Goal: Task Accomplishment & Management: Manage account settings

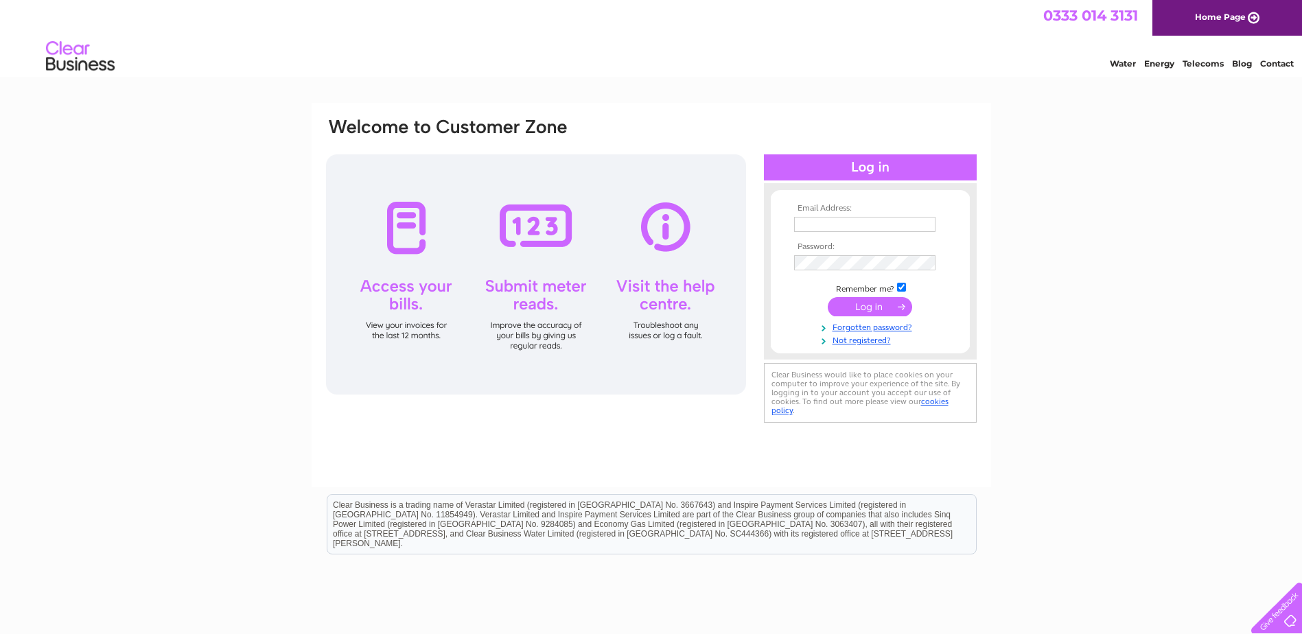
click at [810, 221] on input "text" at bounding box center [864, 224] width 141 height 15
drag, startPoint x: 846, startPoint y: 225, endPoint x: 858, endPoint y: 224, distance: 11.7
click at [846, 225] on input "stationgaragecolwich@gmail.com" at bounding box center [865, 225] width 143 height 16
click at [922, 227] on input "stationgaragecolwich@gmail.com" at bounding box center [865, 225] width 143 height 16
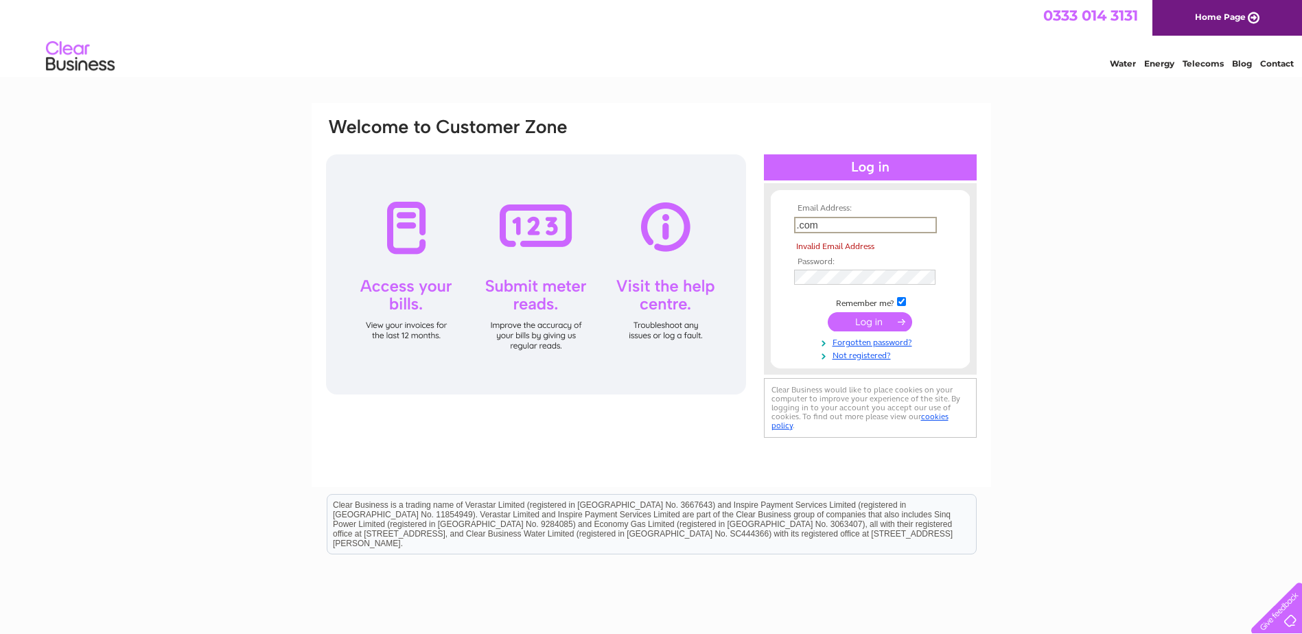
click at [826, 229] on input ".com" at bounding box center [865, 225] width 143 height 16
type input "."
click at [834, 224] on input "text" at bounding box center [865, 225] width 143 height 16
type input "nwigley@aol.com"
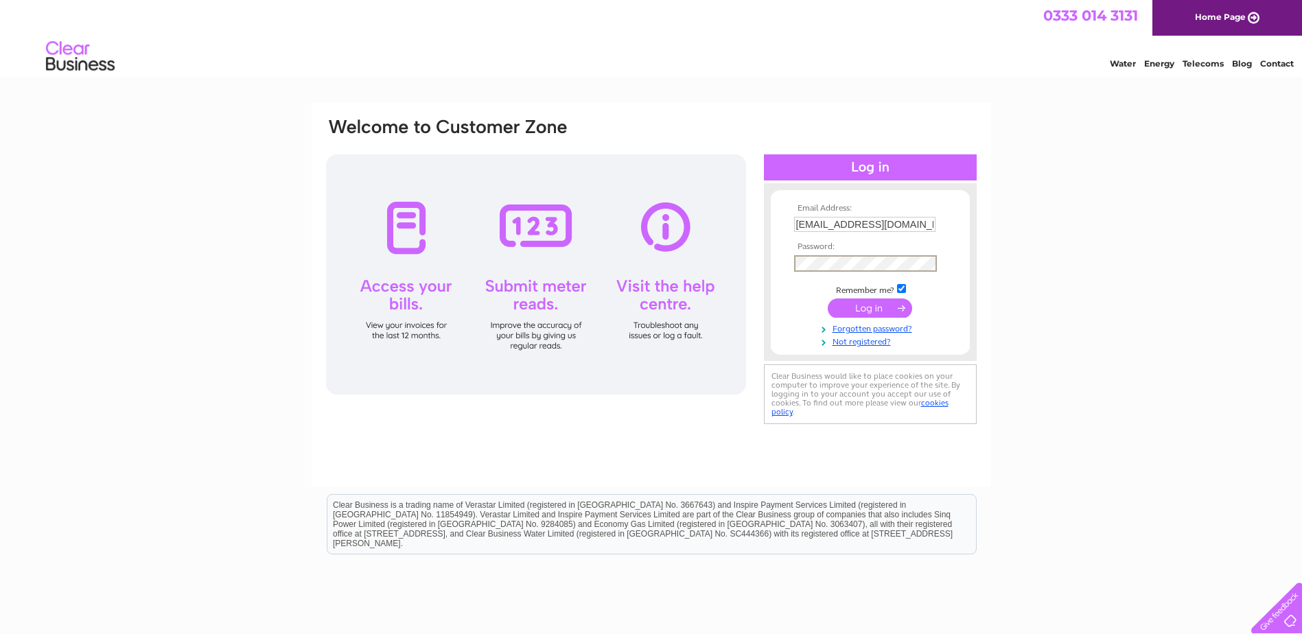
click at [872, 309] on input "submit" at bounding box center [870, 308] width 84 height 19
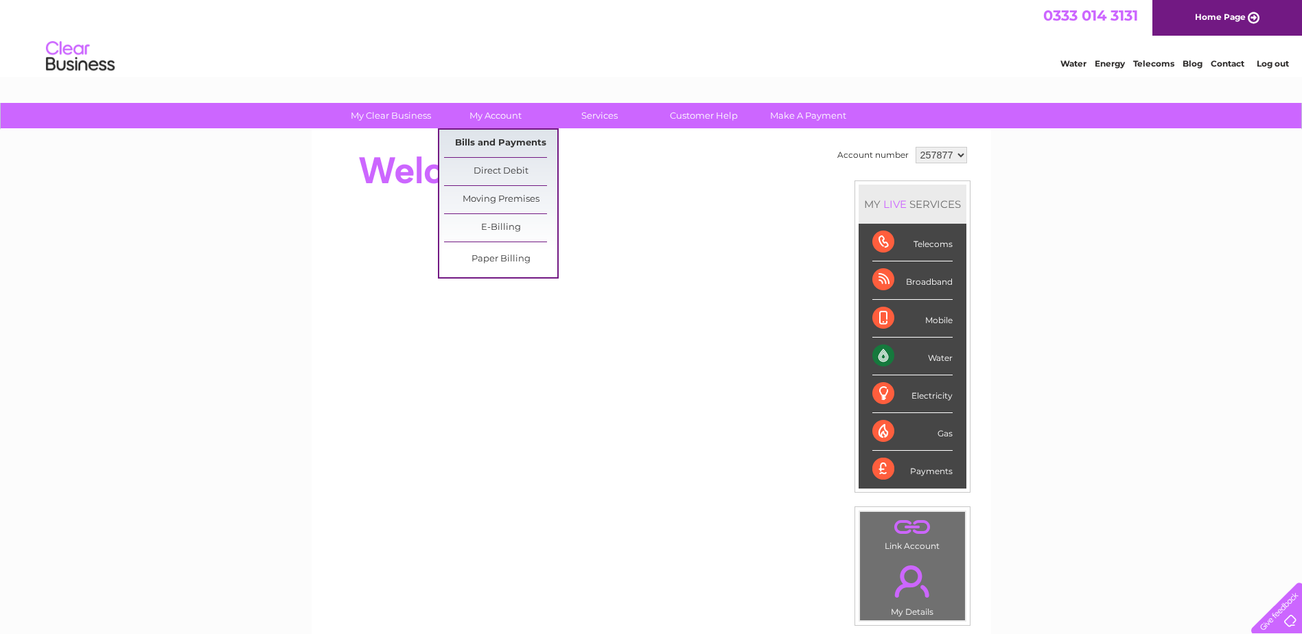
click at [493, 145] on link "Bills and Payments" at bounding box center [500, 143] width 113 height 27
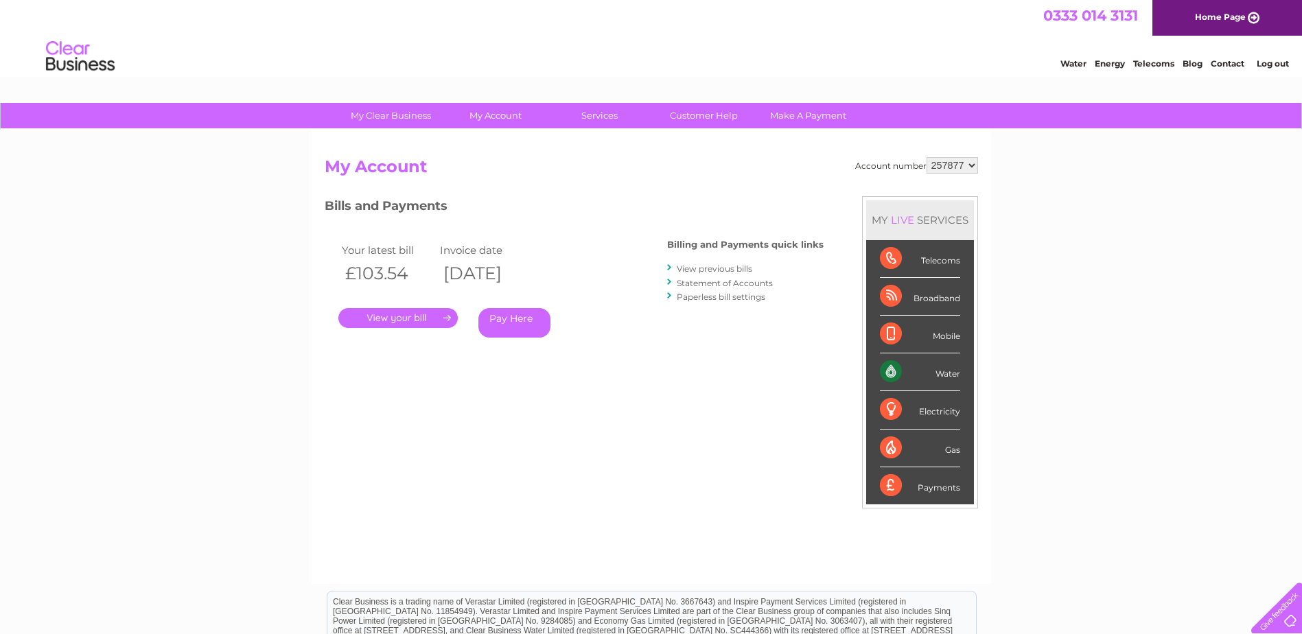
click at [406, 322] on link "." at bounding box center [397, 318] width 119 height 20
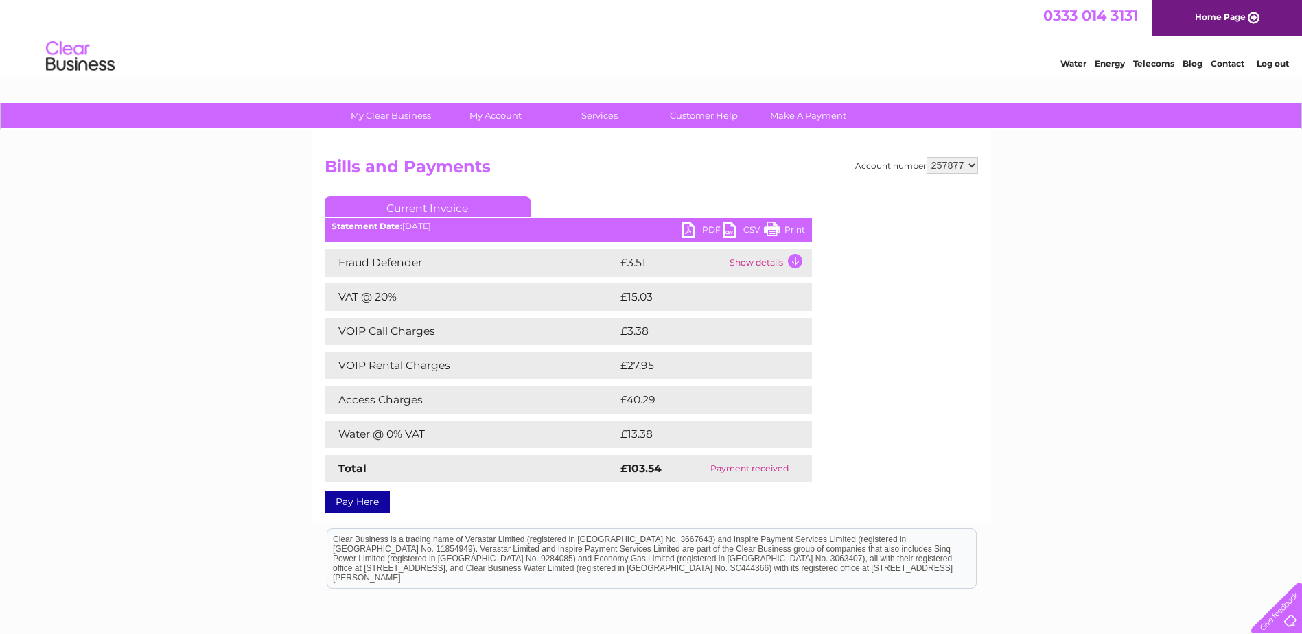
click at [689, 231] on link "PDF" at bounding box center [701, 232] width 41 height 20
click at [1264, 61] on link "Log out" at bounding box center [1273, 63] width 32 height 10
